Goal: Task Accomplishment & Management: Complete application form

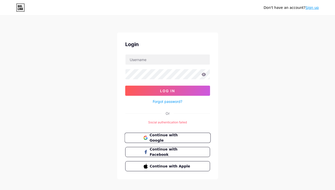
click at [198, 135] on button "Continue with Google" at bounding box center [168, 137] width 86 height 10
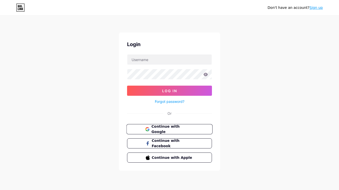
click at [175, 130] on span "Continue with Google" at bounding box center [172, 129] width 42 height 11
click at [318, 8] on link "Sign up" at bounding box center [316, 8] width 13 height 4
